Goal: Navigation & Orientation: Find specific page/section

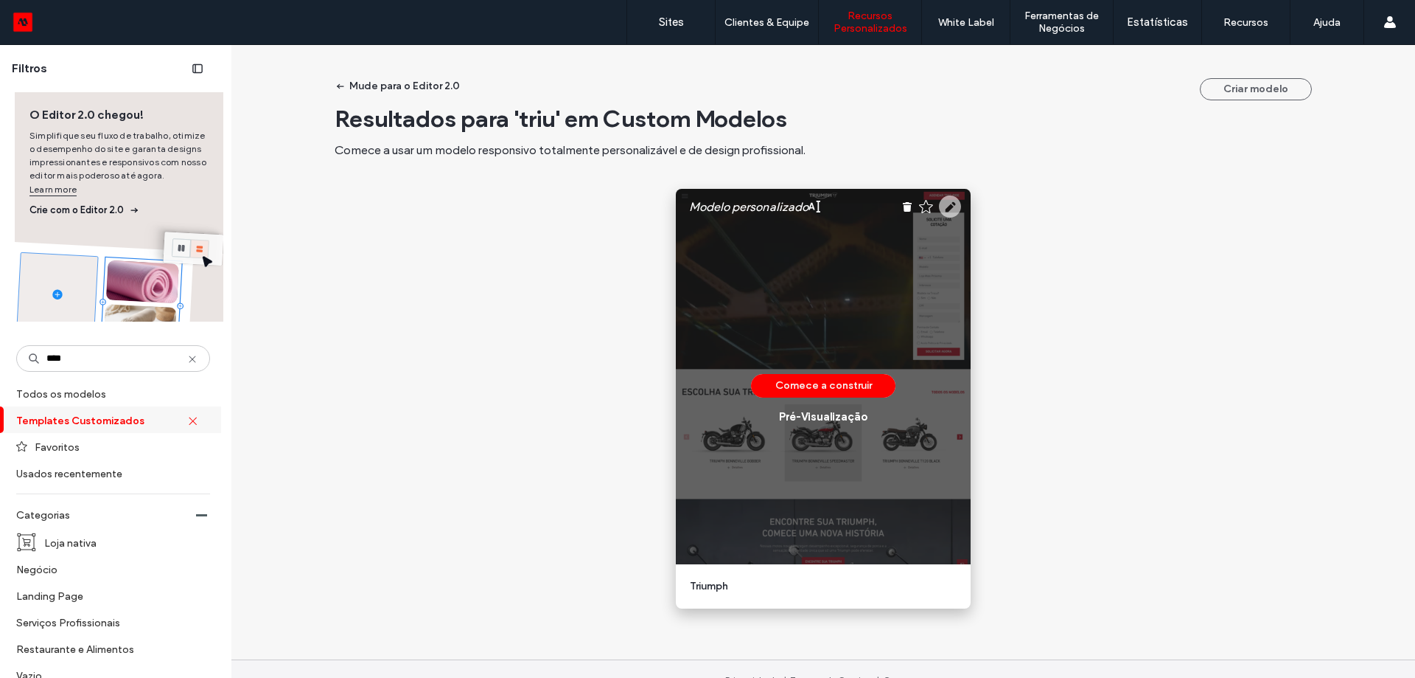
type input "****"
click at [946, 214] on use at bounding box center [950, 206] width 22 height 22
